Goal: Transaction & Acquisition: Download file/media

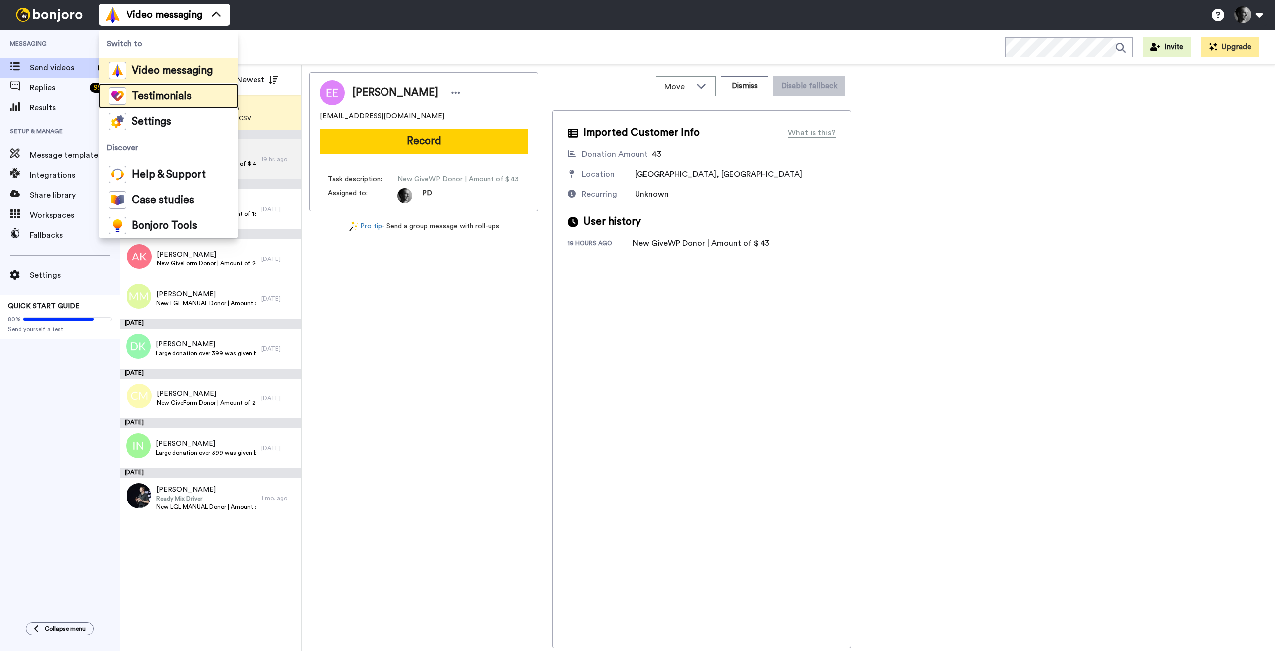
click at [150, 103] on div "Testimonials" at bounding box center [150, 95] width 83 height 17
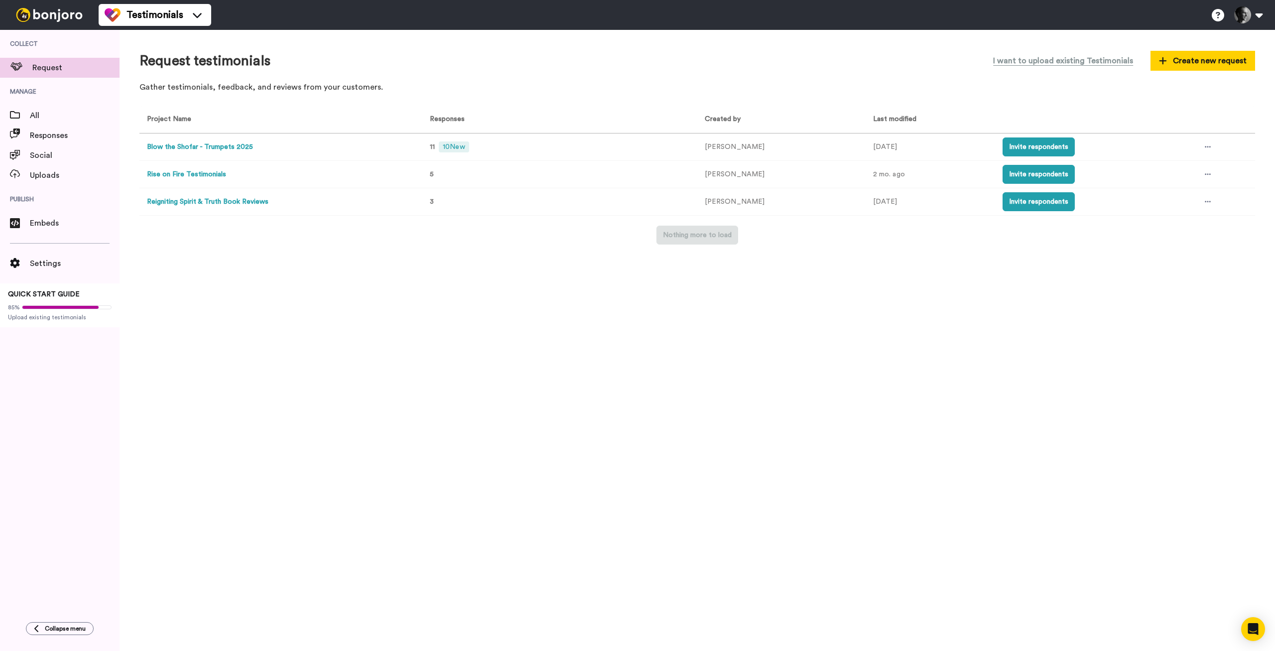
click at [243, 148] on button "Blow the Shofar - Trumpets 2025" at bounding box center [200, 147] width 106 height 10
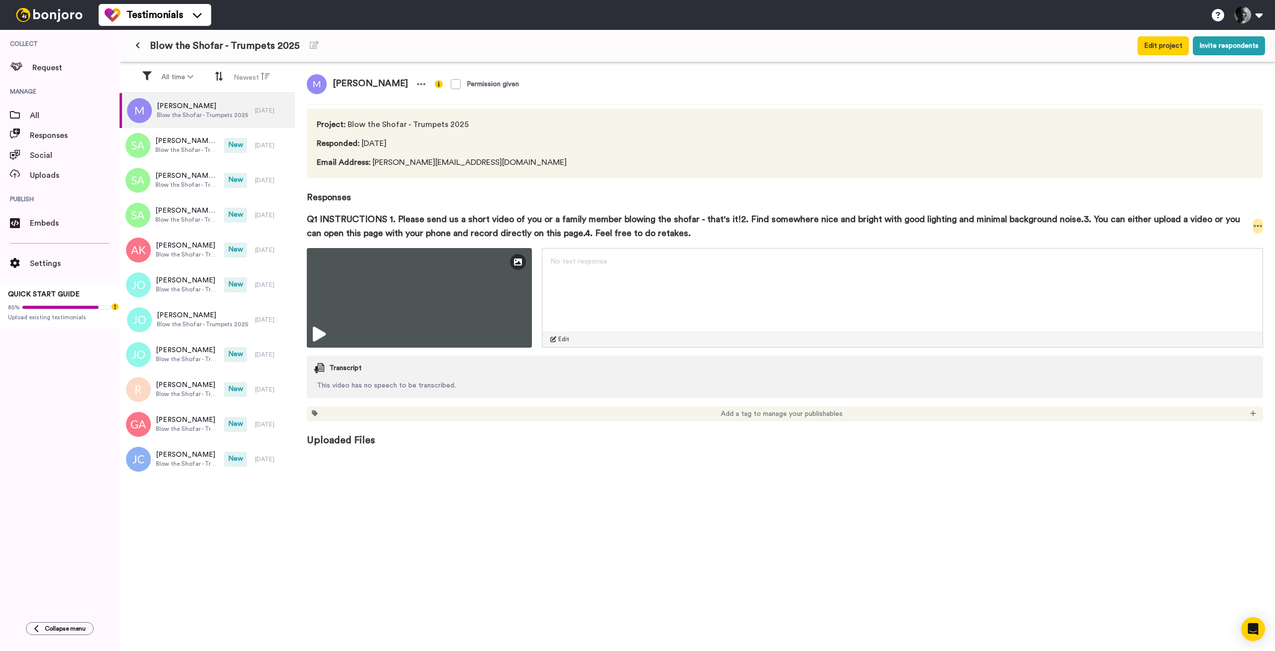
click at [1258, 227] on icon at bounding box center [1257, 226] width 9 height 10
click at [1234, 258] on li "Download video" at bounding box center [1222, 256] width 84 height 14
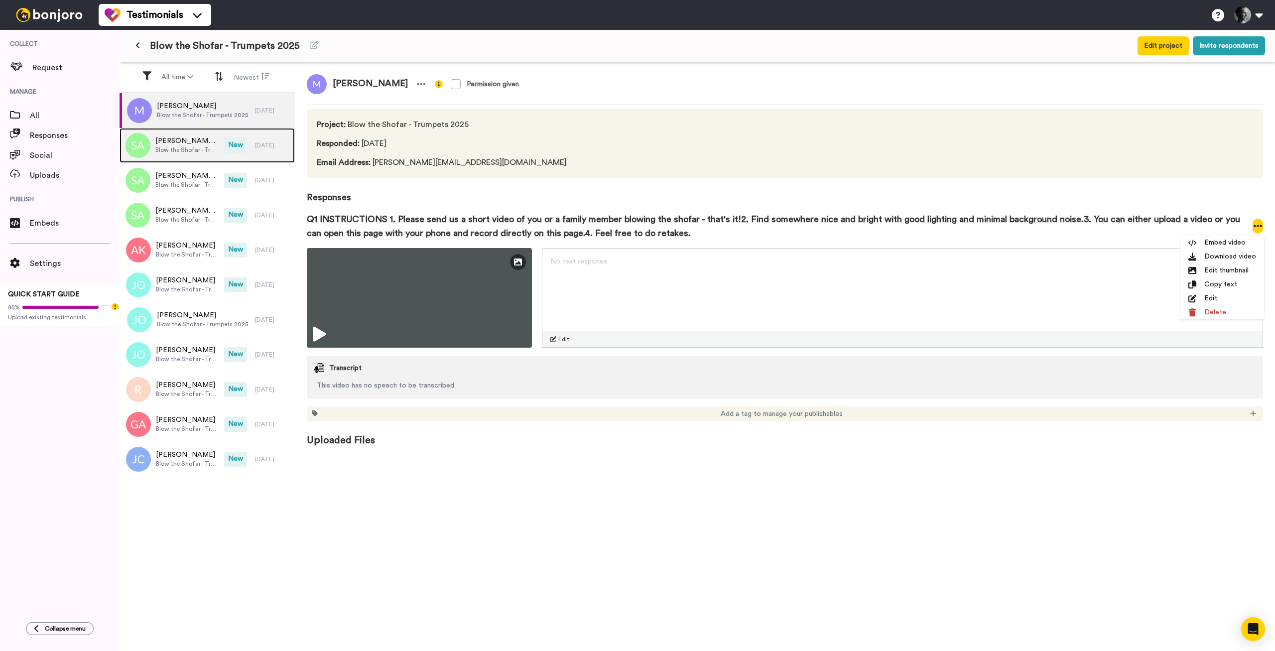
click at [179, 146] on span "Blow the Shofar - Trumpets 2025" at bounding box center [187, 150] width 64 height 8
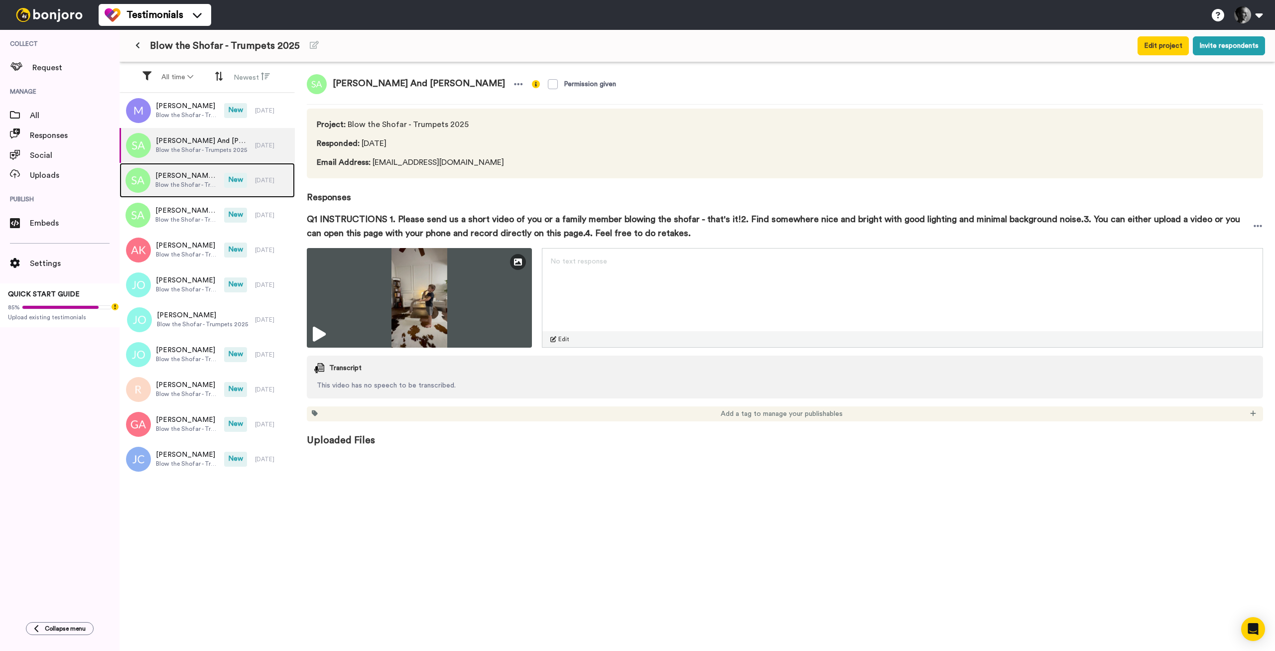
click at [188, 180] on span "Solomon And Silas Campbell" at bounding box center [187, 176] width 64 height 10
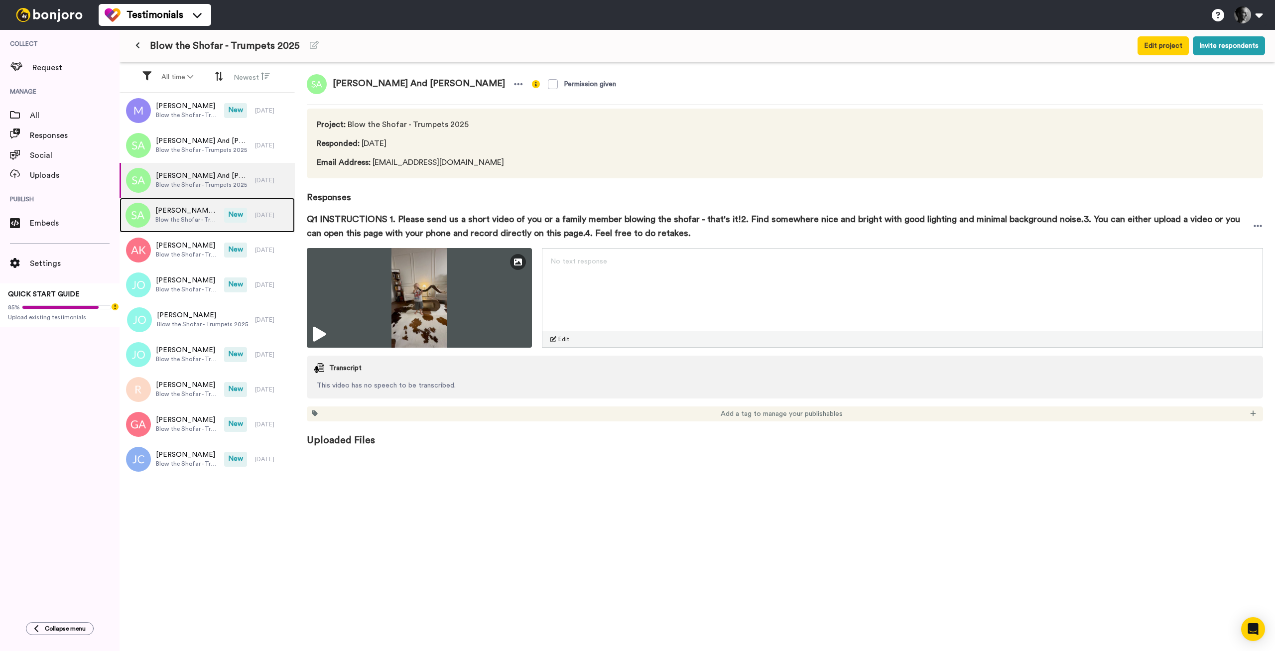
click at [167, 214] on span "Solomon And Silas Campbell" at bounding box center [187, 211] width 64 height 10
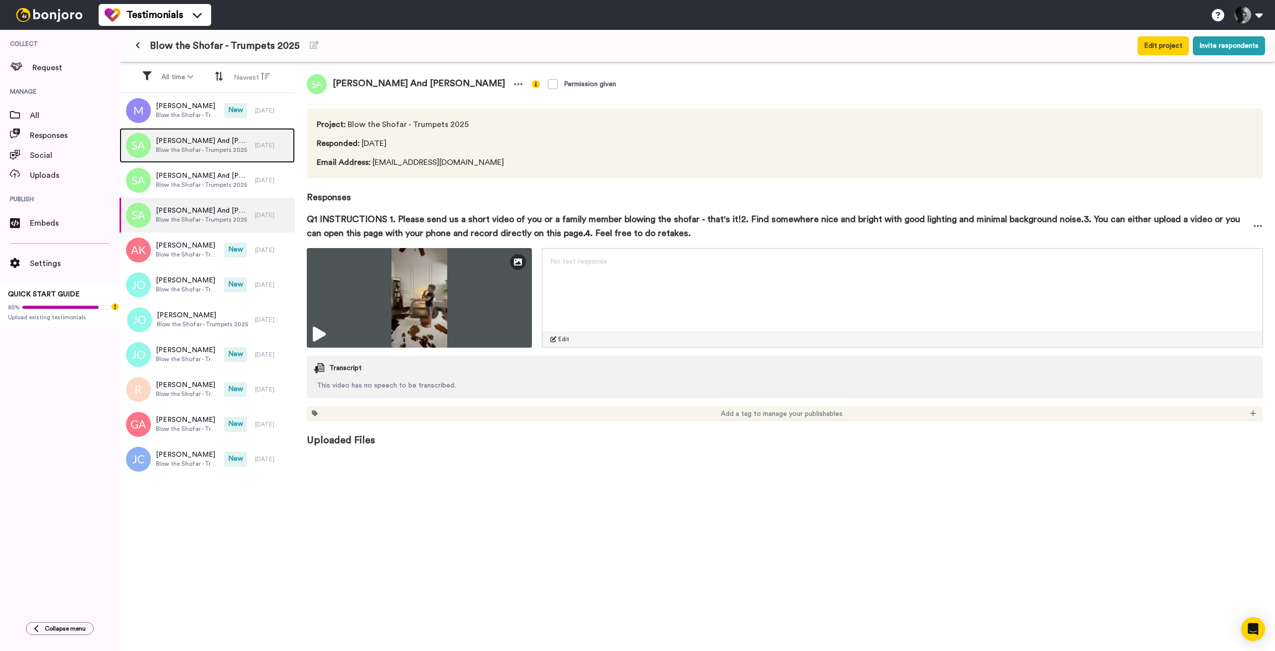
click at [182, 141] on span "Solomon And Silas Campbell" at bounding box center [203, 141] width 94 height 10
click at [1256, 226] on icon at bounding box center [1257, 226] width 8 height 2
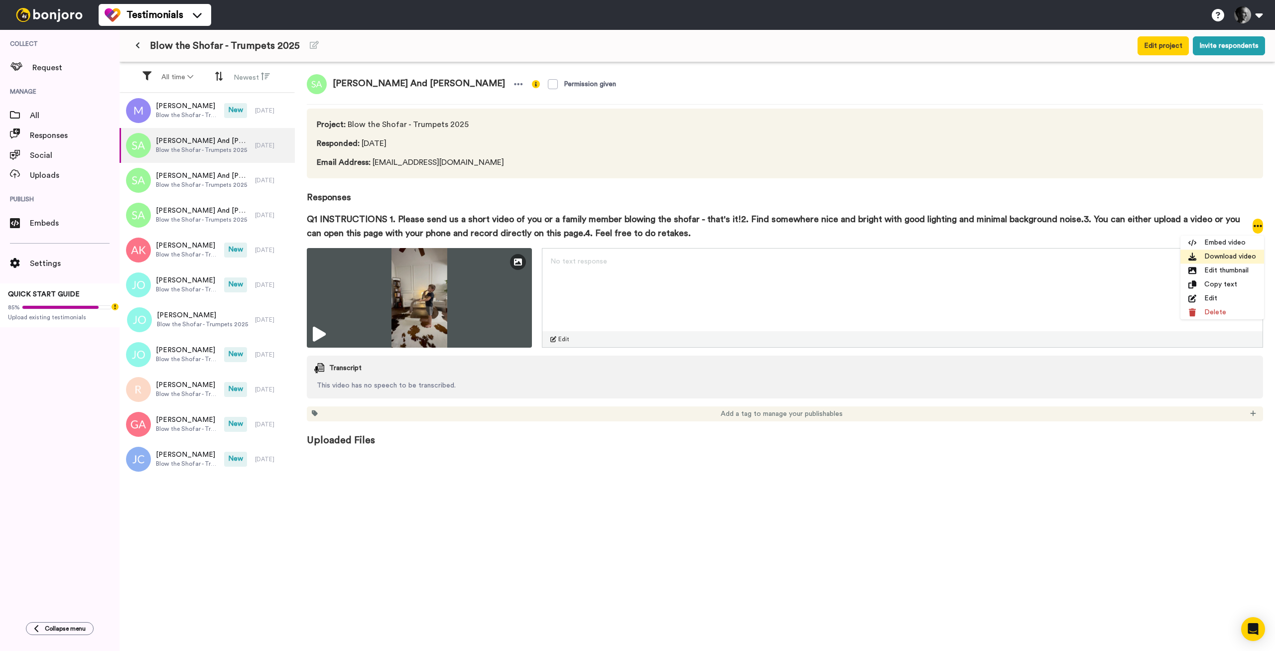
click at [1222, 258] on li "Download video" at bounding box center [1222, 256] width 84 height 14
click at [191, 184] on span "Blow the Shofar - Trumpets 2025" at bounding box center [203, 185] width 94 height 8
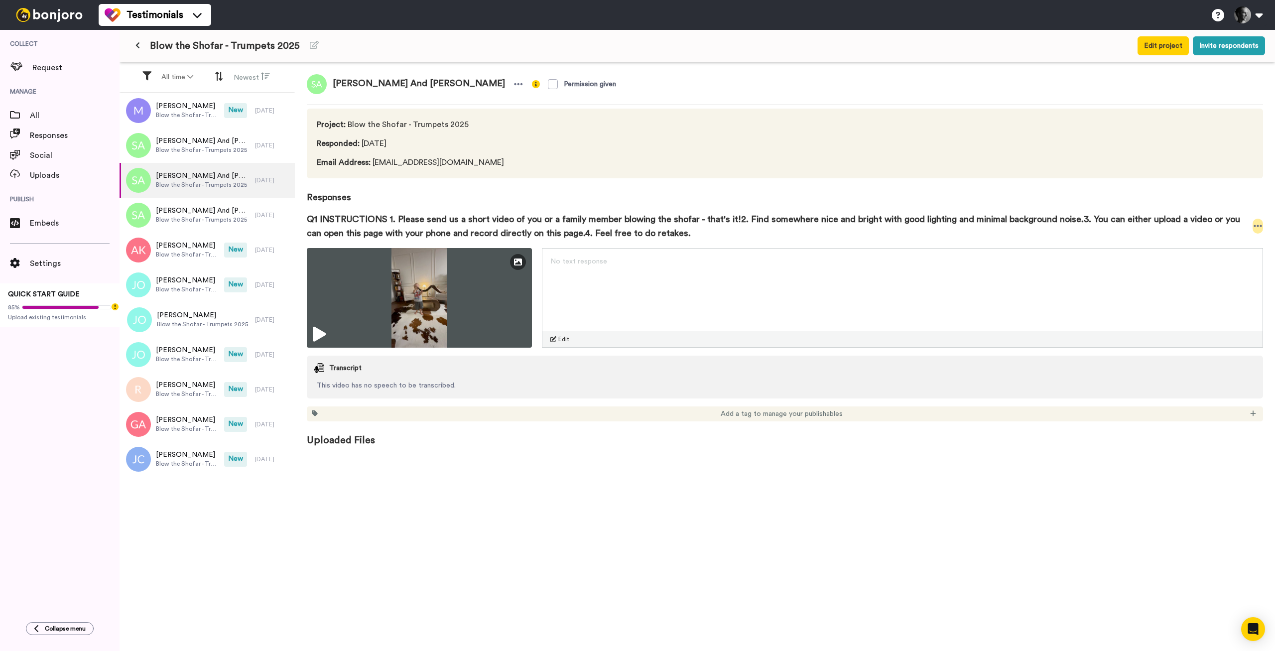
click at [1255, 229] on icon at bounding box center [1257, 226] width 9 height 10
click at [1241, 258] on li "Download video" at bounding box center [1222, 256] width 84 height 14
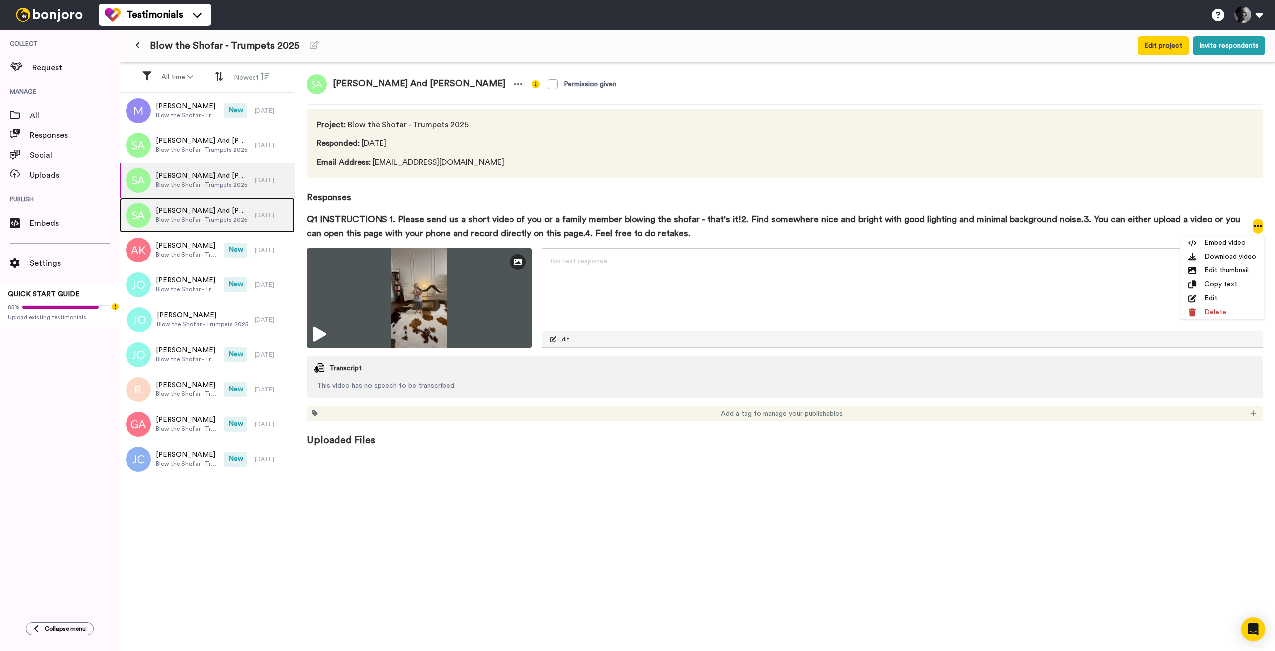
click at [189, 208] on span "Solomon And Silas Campbell" at bounding box center [203, 211] width 94 height 10
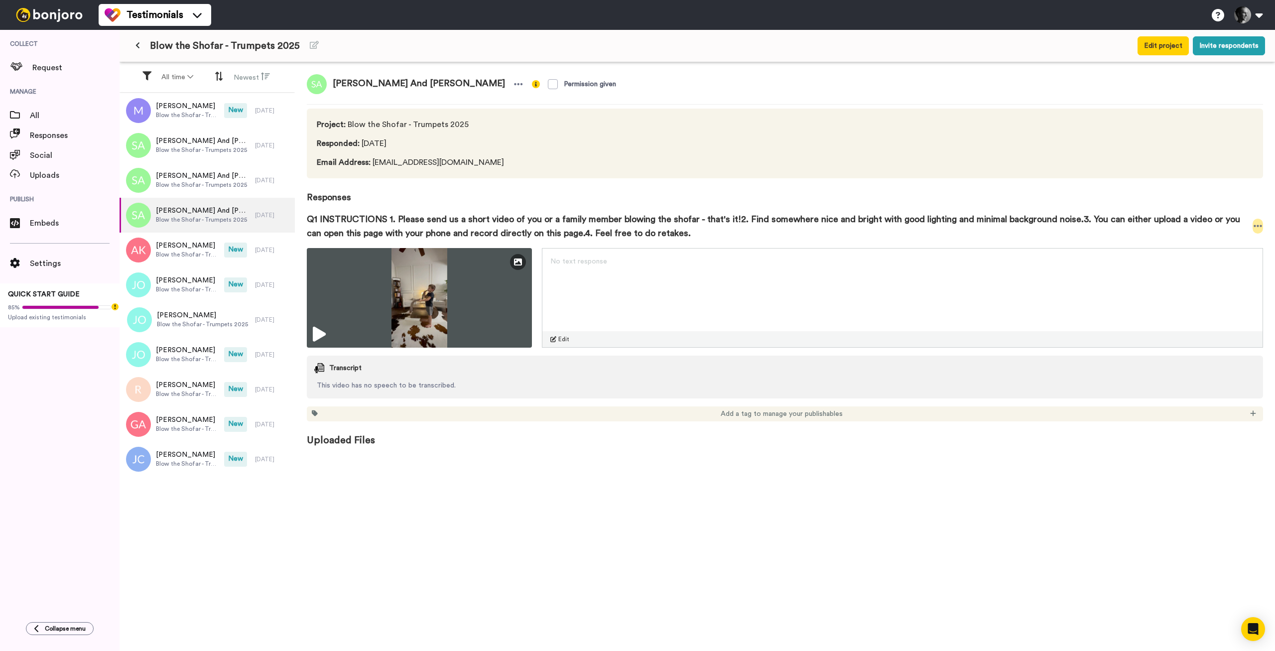
click at [1258, 229] on icon at bounding box center [1257, 226] width 9 height 10
click at [1224, 258] on li "Download video" at bounding box center [1222, 256] width 84 height 14
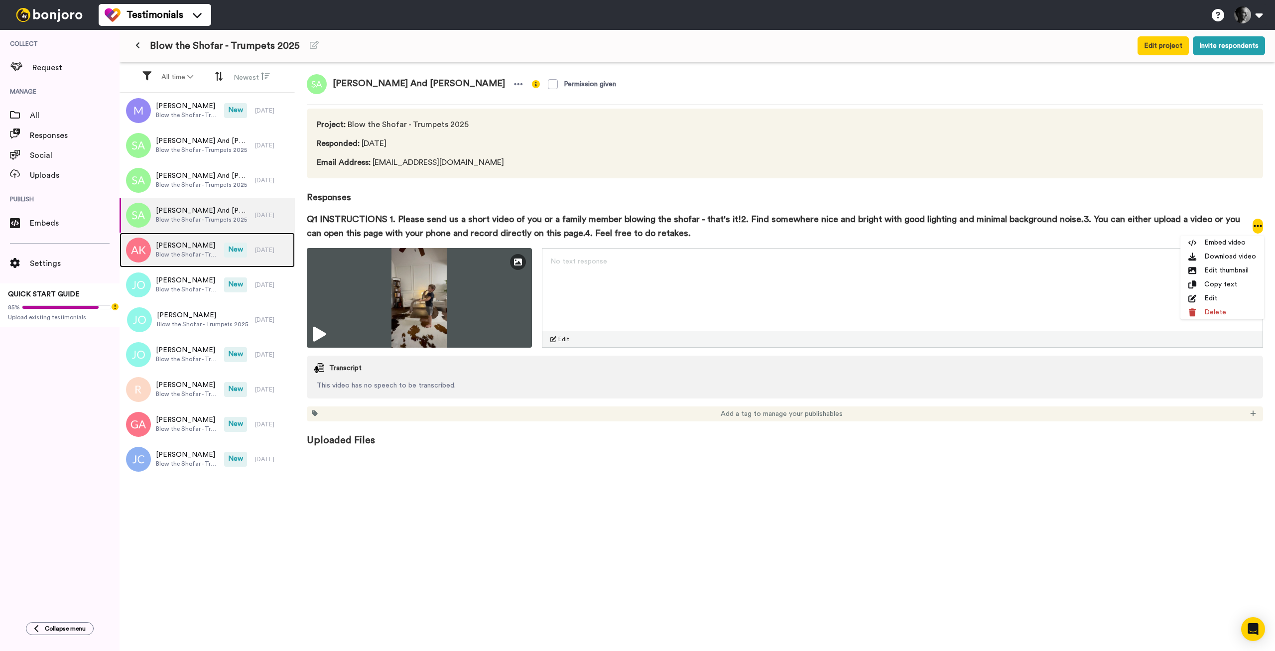
click at [191, 251] on span "Blow the Shofar - Trumpets 2025" at bounding box center [187, 254] width 63 height 8
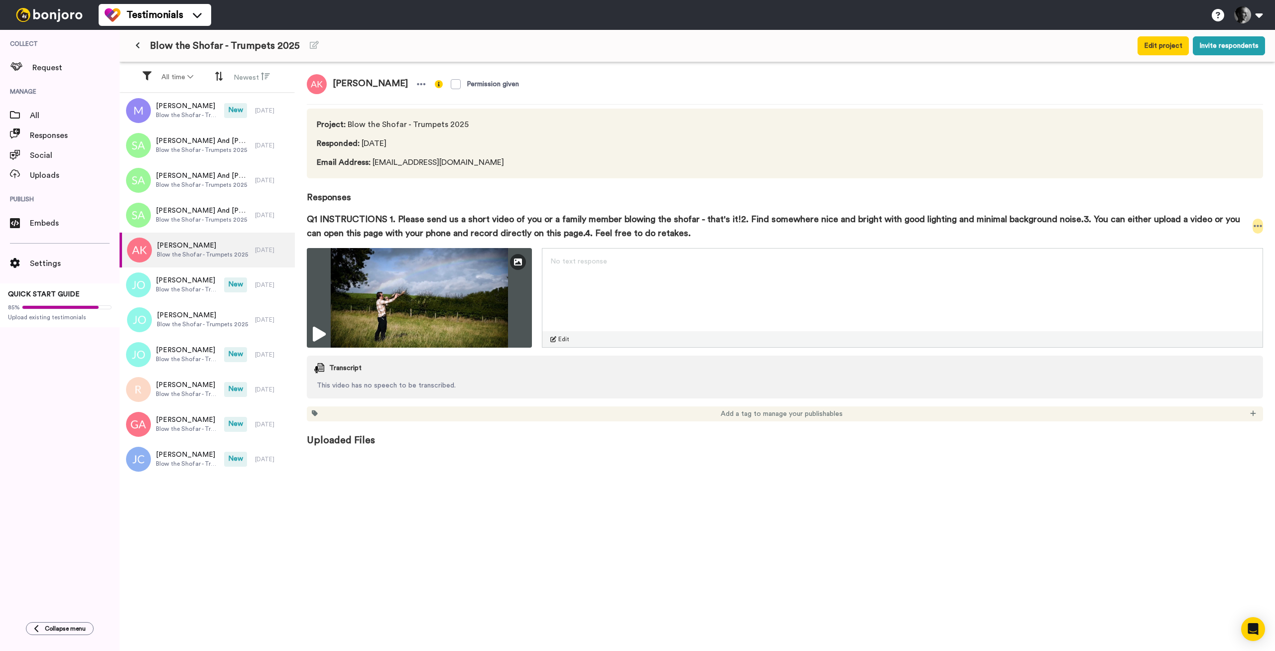
click at [1255, 225] on icon at bounding box center [1257, 226] width 9 height 10
click at [1213, 254] on li "Download video" at bounding box center [1222, 256] width 84 height 14
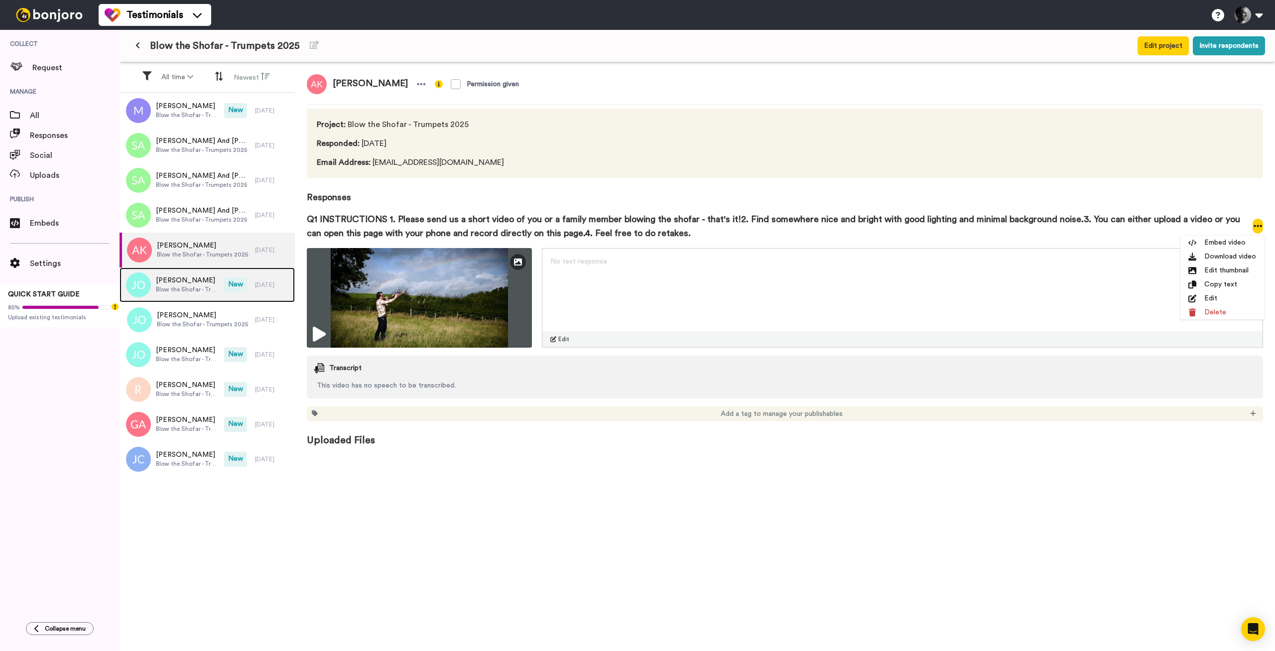
click at [177, 291] on span "Blow the Shofar - Trumpets 2025" at bounding box center [187, 289] width 63 height 8
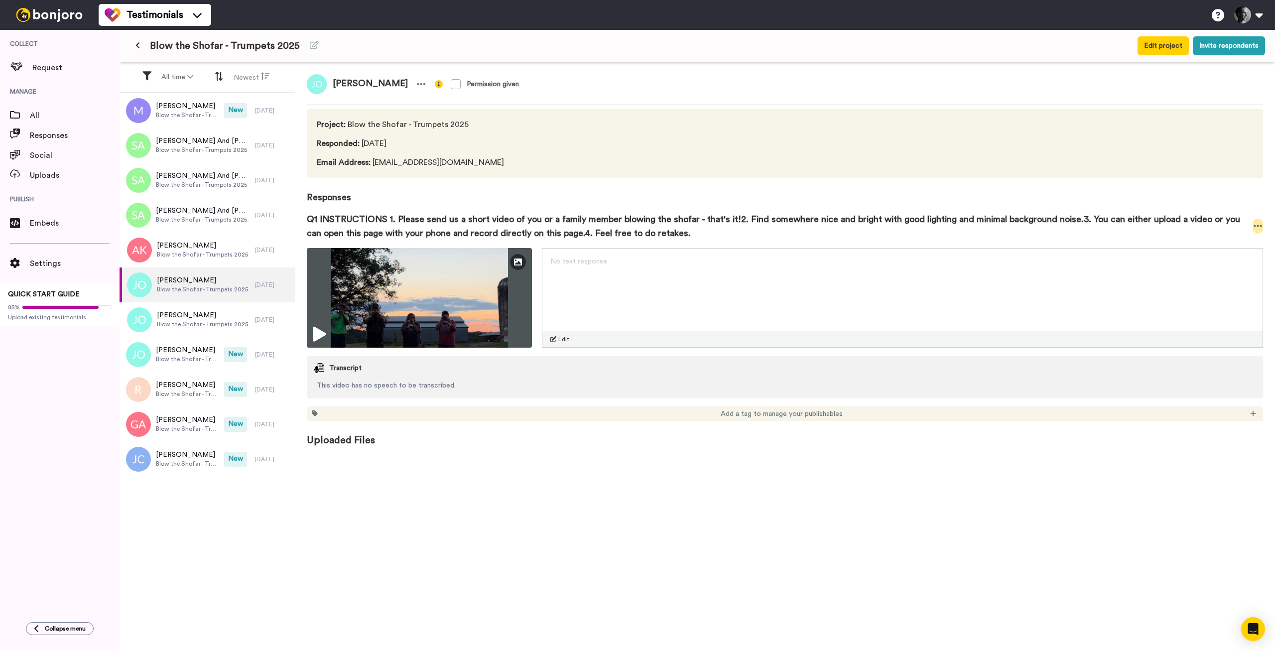
click at [1254, 223] on icon at bounding box center [1257, 226] width 9 height 10
click at [1222, 254] on li "Download video" at bounding box center [1222, 256] width 84 height 14
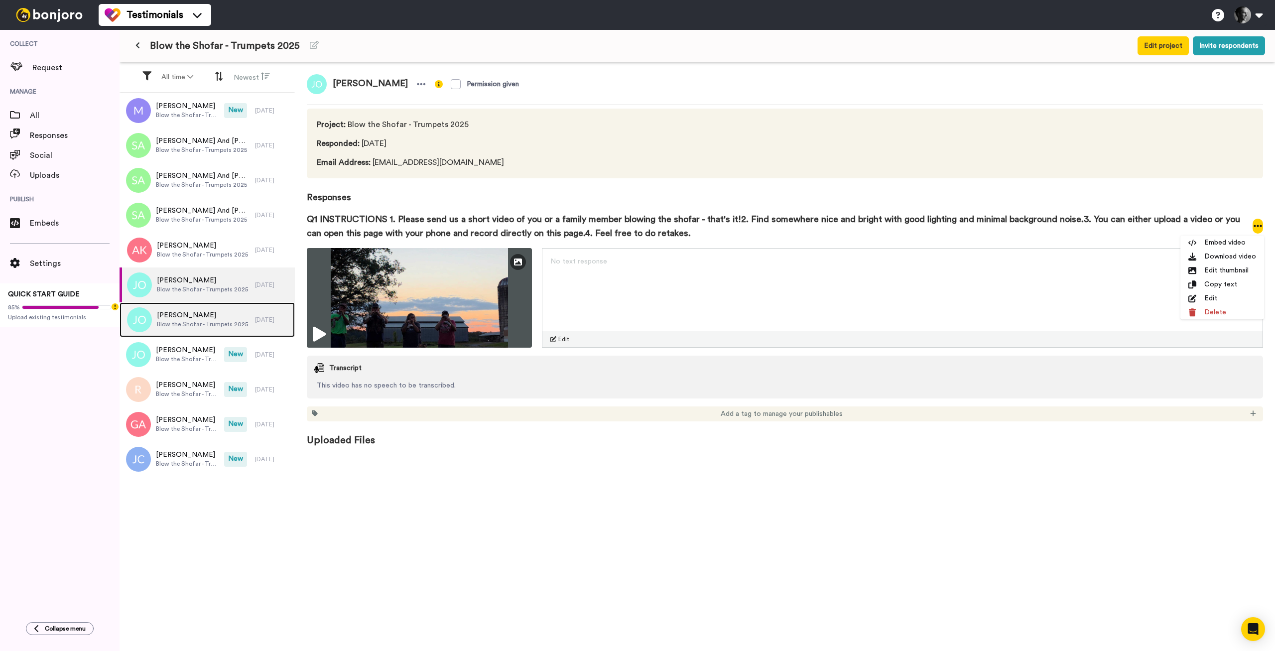
click at [189, 316] on span "Jessica Ostrander" at bounding box center [202, 315] width 91 height 10
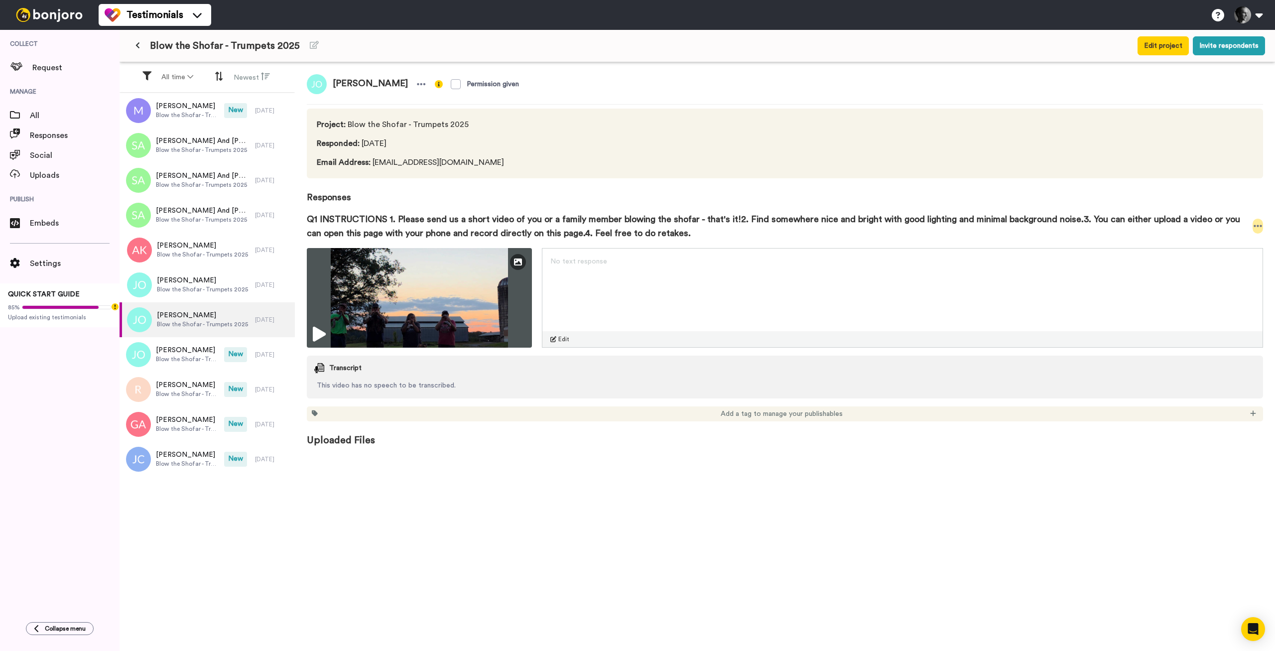
click at [1255, 224] on icon at bounding box center [1257, 226] width 9 height 10
click at [1224, 257] on li "Download video" at bounding box center [1222, 256] width 84 height 14
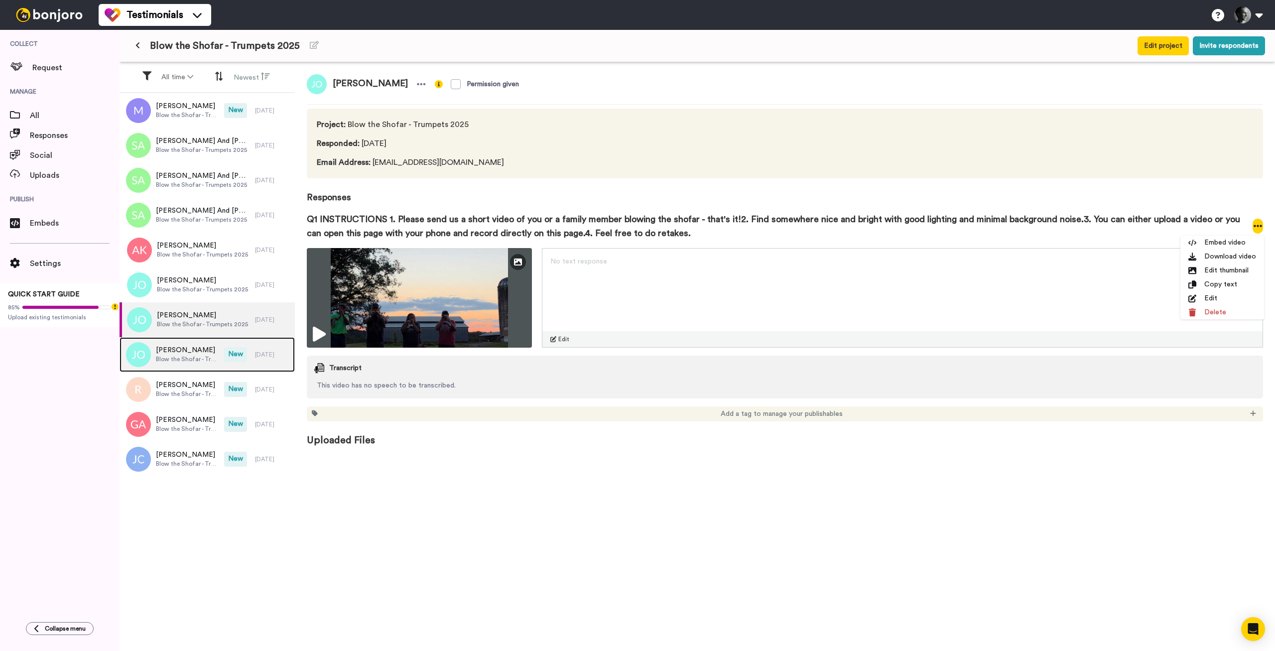
click at [194, 353] on span "Jessica Ostrander" at bounding box center [187, 350] width 63 height 10
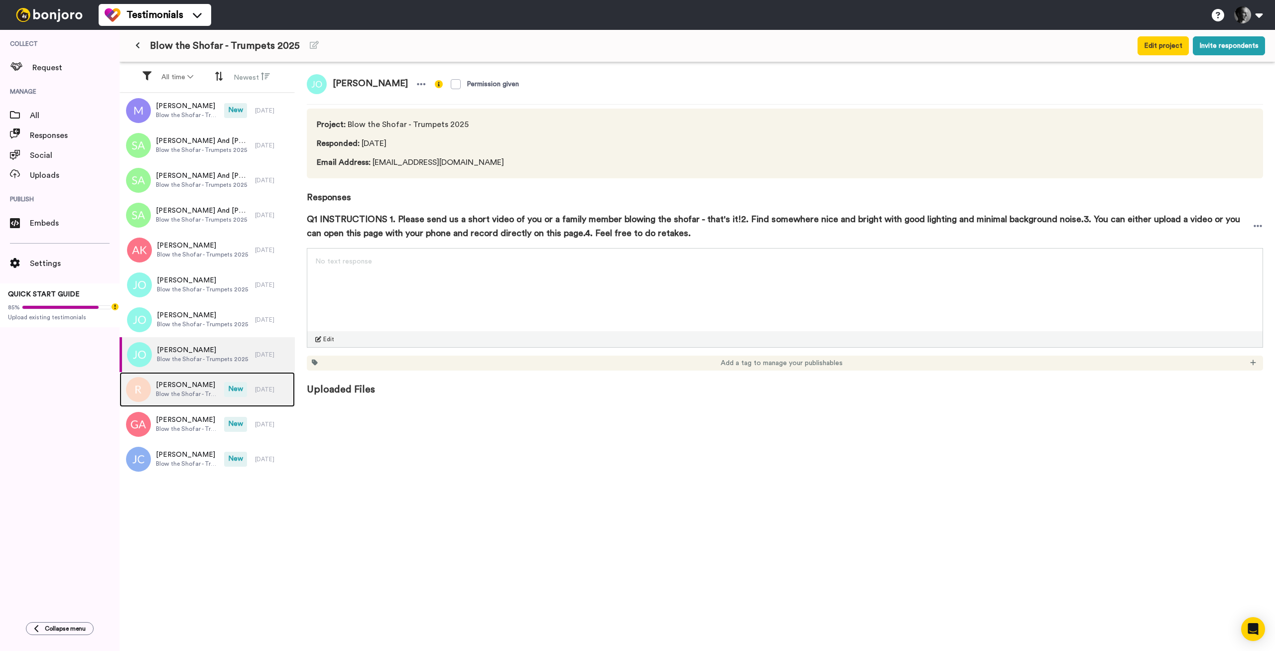
click at [165, 394] on span "Blow the Shofar - Trumpets 2025" at bounding box center [187, 394] width 63 height 8
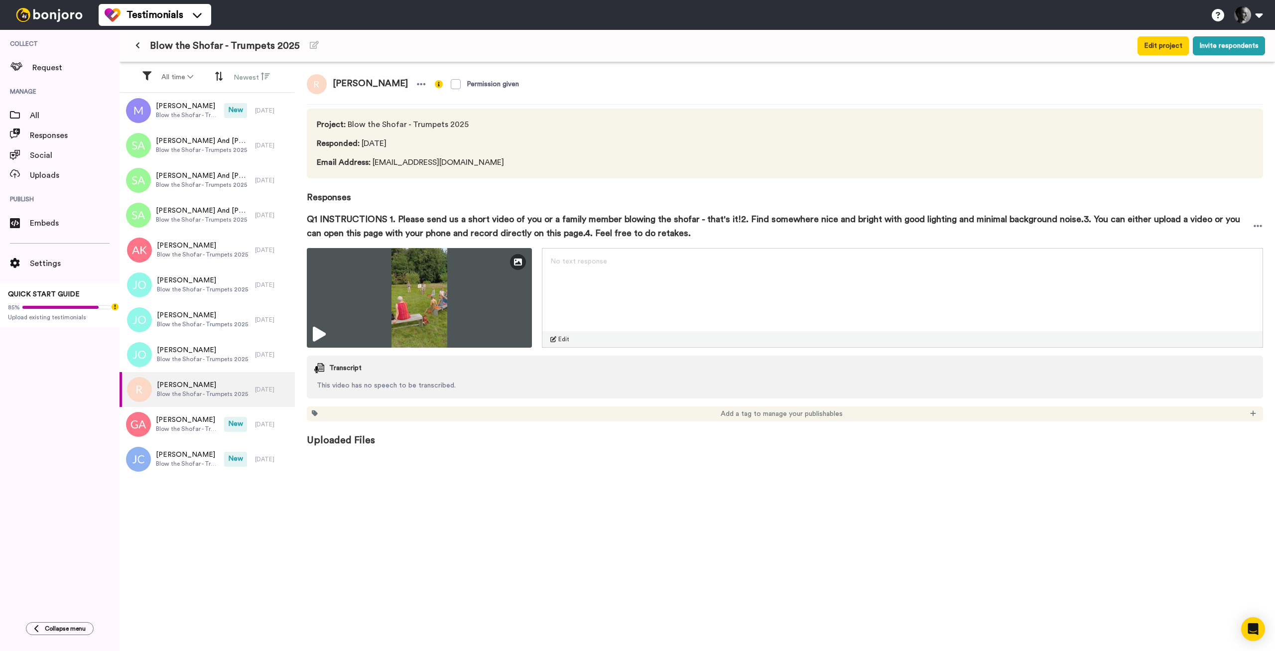
click at [1251, 222] on span "Q1 INSTRUCTIONS 1. Please send us a short video of you or a family member blowi…" at bounding box center [779, 226] width 945 height 28
click at [1254, 231] on div at bounding box center [1257, 226] width 11 height 15
click at [1217, 257] on li "Download video" at bounding box center [1222, 256] width 84 height 14
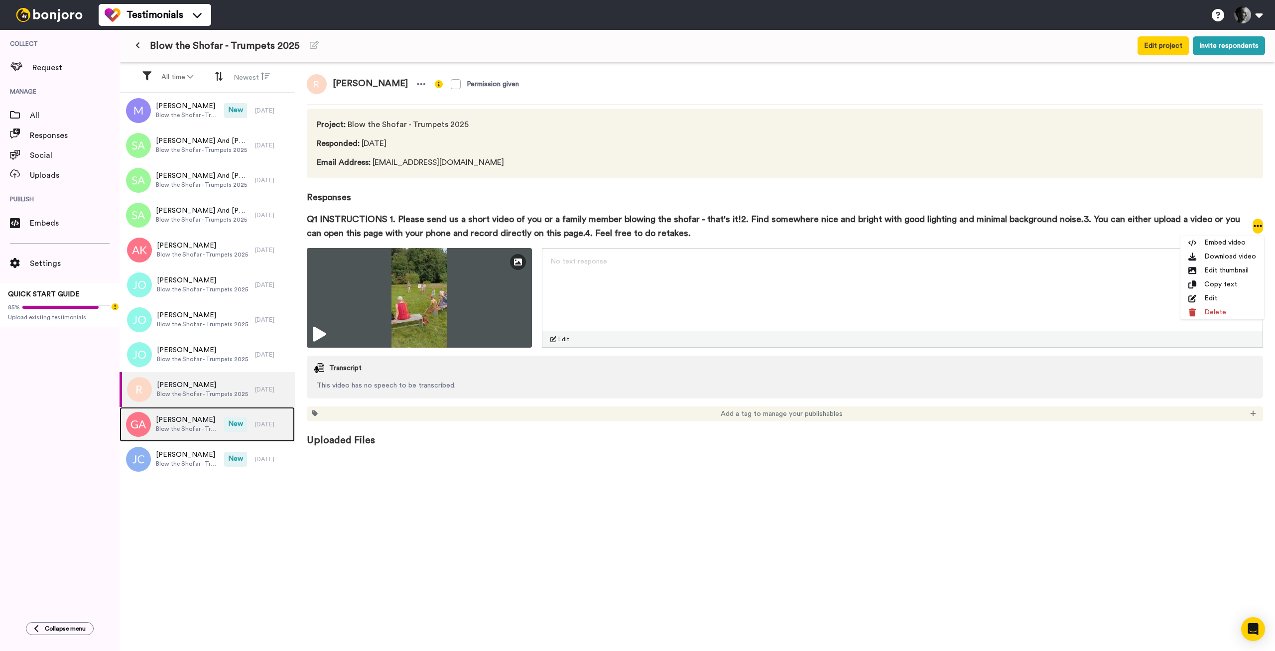
click at [165, 414] on div "Gérald Aumont Blow the Shofar - Trumpets 2025" at bounding box center [171, 424] width 105 height 35
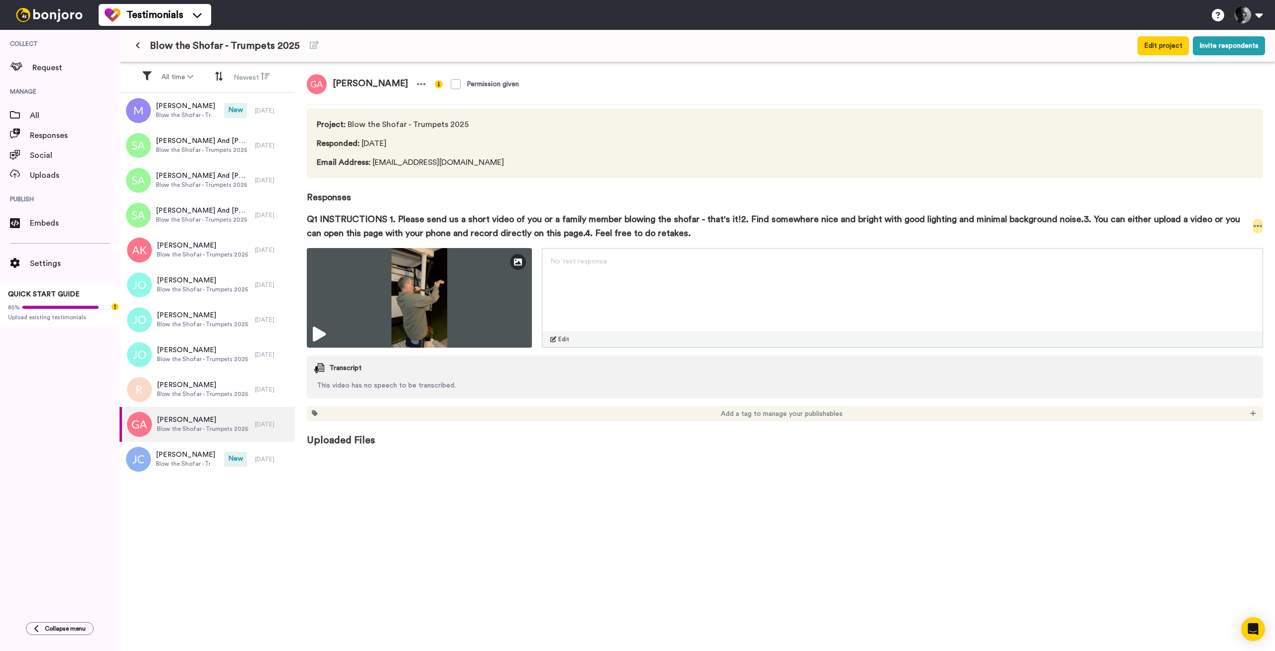
click at [1254, 223] on icon at bounding box center [1257, 226] width 9 height 10
click at [1225, 255] on li "Download video" at bounding box center [1222, 256] width 84 height 14
click at [188, 450] on span "Jeff Collins" at bounding box center [187, 455] width 63 height 10
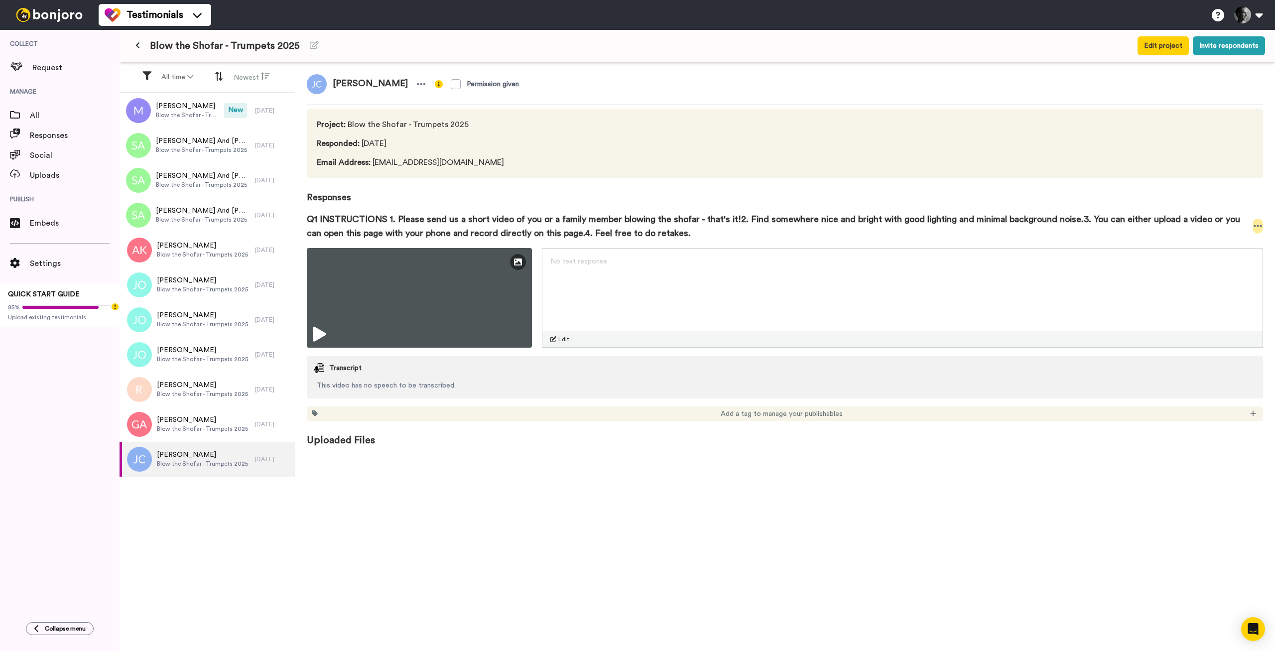
click at [1253, 222] on div at bounding box center [1257, 226] width 11 height 15
click at [1223, 261] on li "Download video" at bounding box center [1222, 256] width 84 height 14
